Goal: Navigation & Orientation: Find specific page/section

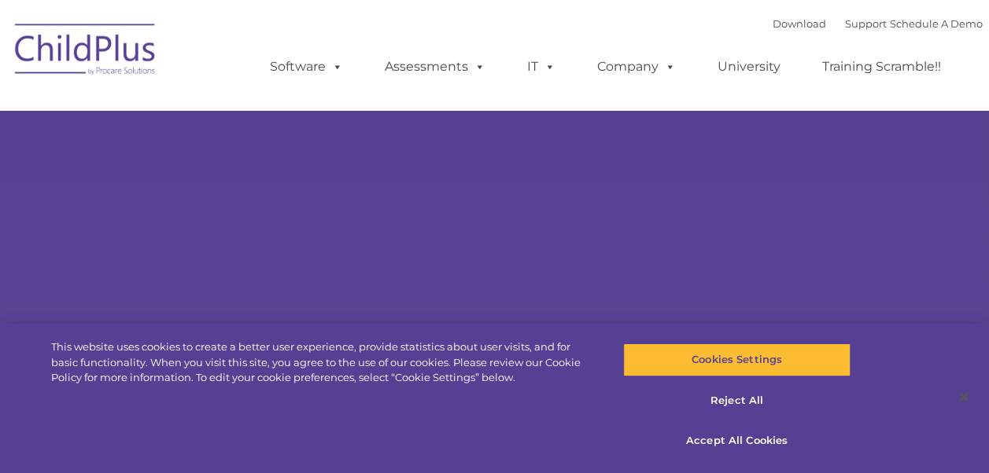
select select "MEDIUM"
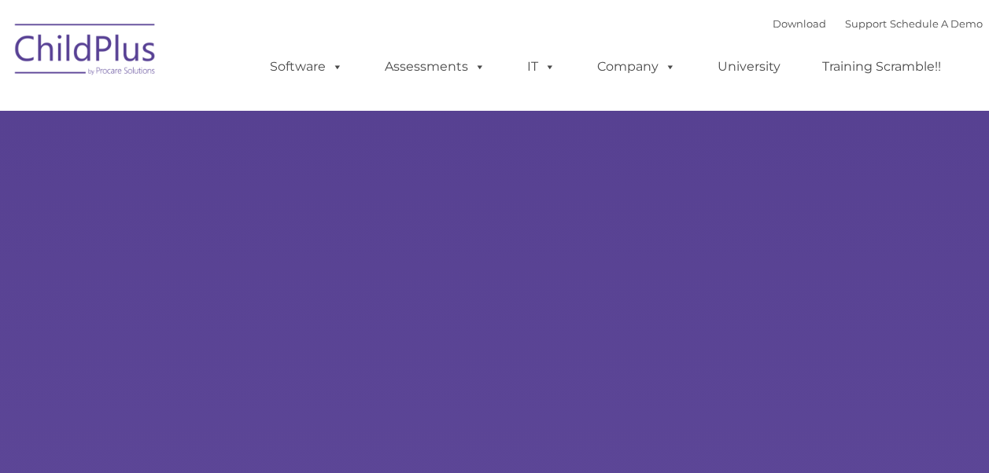
type input ""
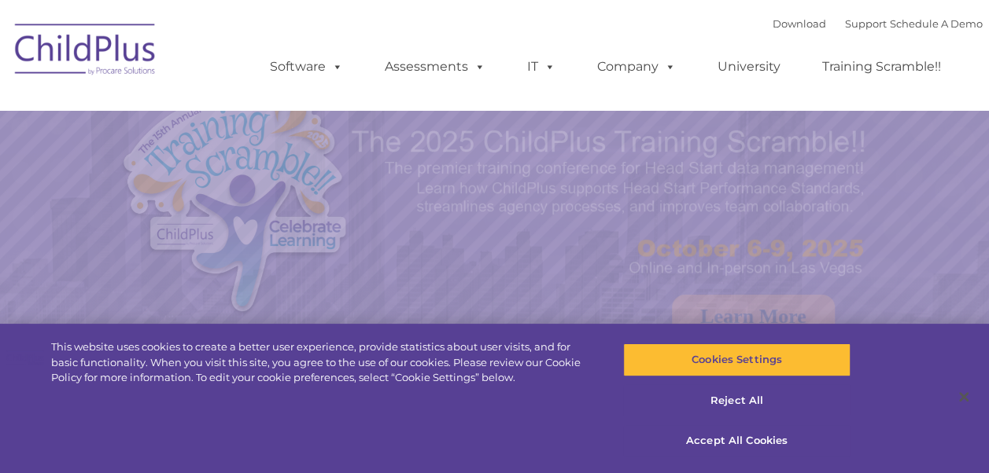
select select "MEDIUM"
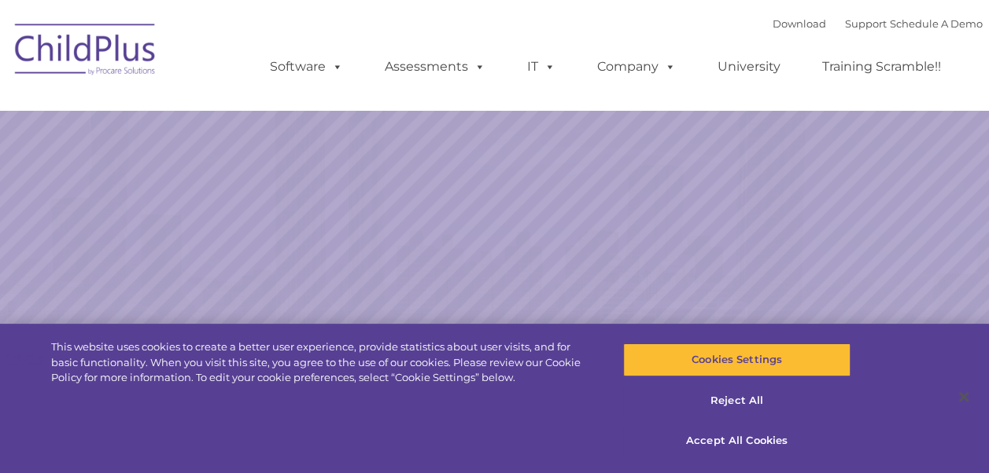
select select "MEDIUM"
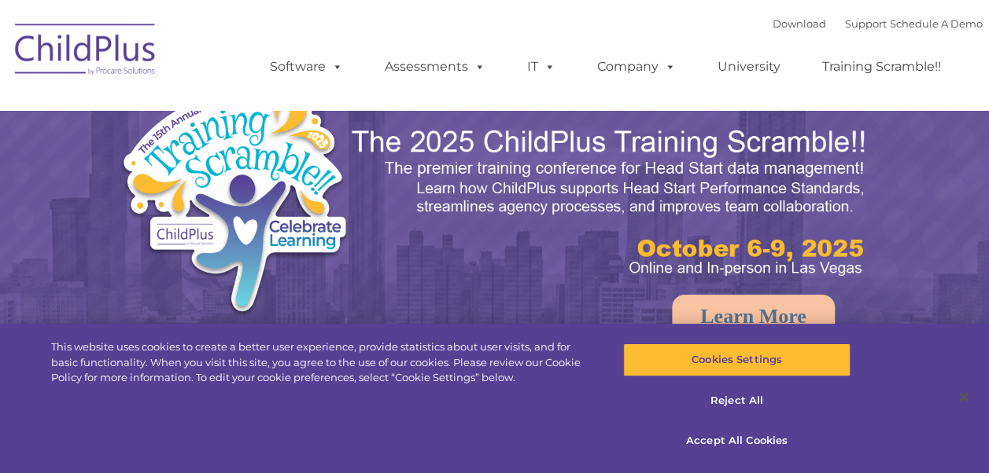
select select "MEDIUM"
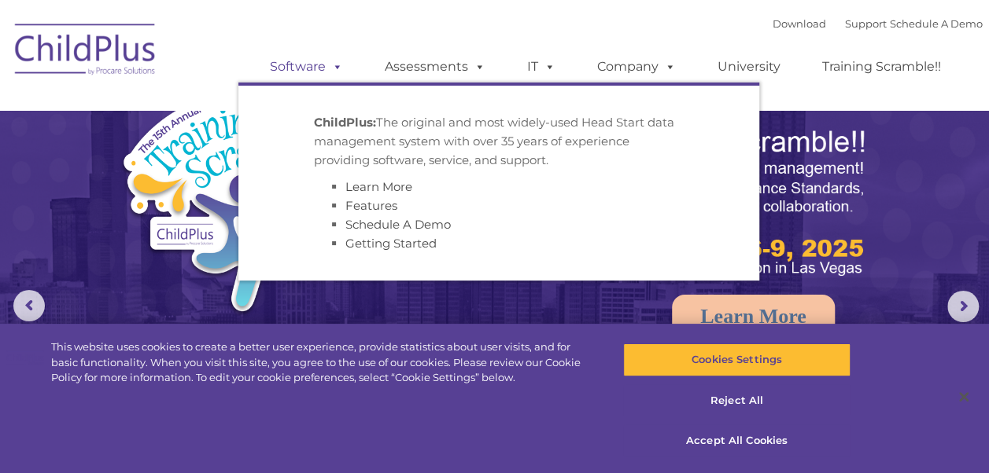
click at [278, 65] on link "Software" at bounding box center [306, 66] width 105 height 31
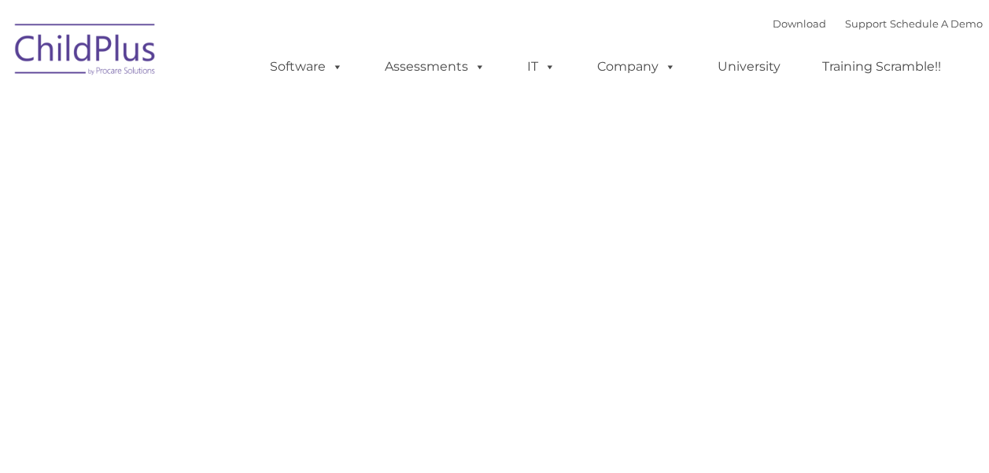
type input ""
